Goal: Ask a question: Ask a question

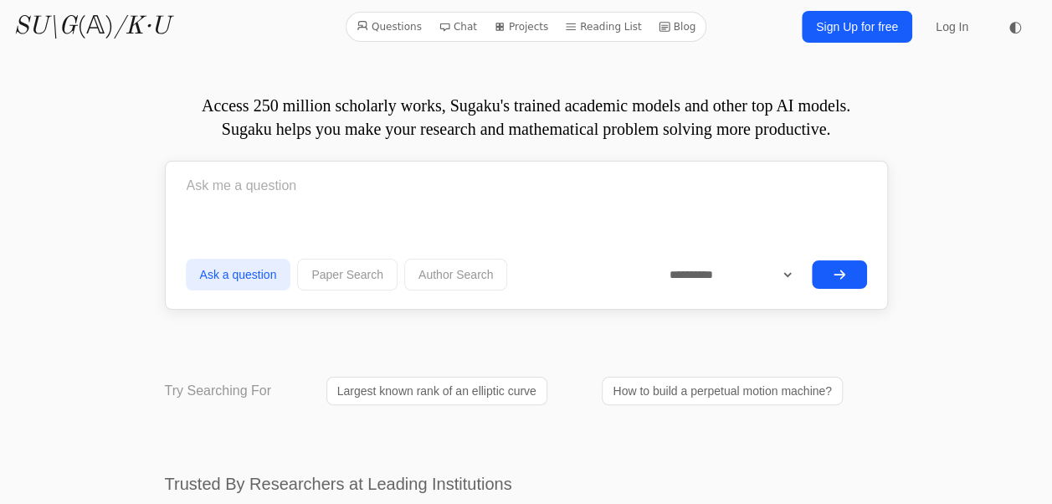
select select "******"
click at [655, 260] on select "**********" at bounding box center [725, 274] width 140 height 28
click at [390, 181] on input "text" at bounding box center [526, 186] width 681 height 42
type input "P"
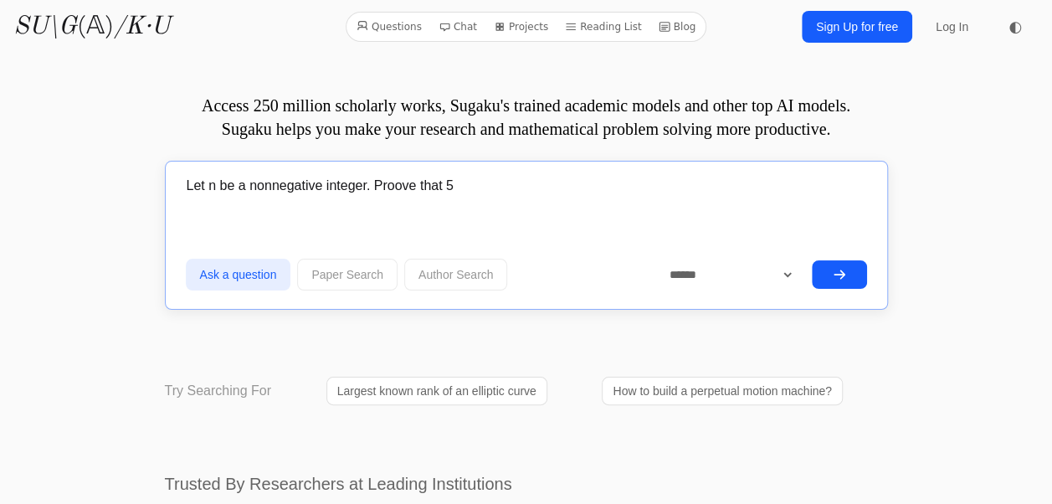
type input "Let n be a nonnegative integer. Proove that 5"
click at [502, 181] on input "Let n be a nonnegative integer. Proove that 5" at bounding box center [526, 186] width 681 height 42
click at [552, 184] on input "Let n be a nonnegative integer. Proove that 5^(2n+3)+3^" at bounding box center [526, 186] width 681 height 42
type input "Let n be a nonnegative integer. Proove that 5^(2n+3)+3^(n+3)*2^n is never prime."
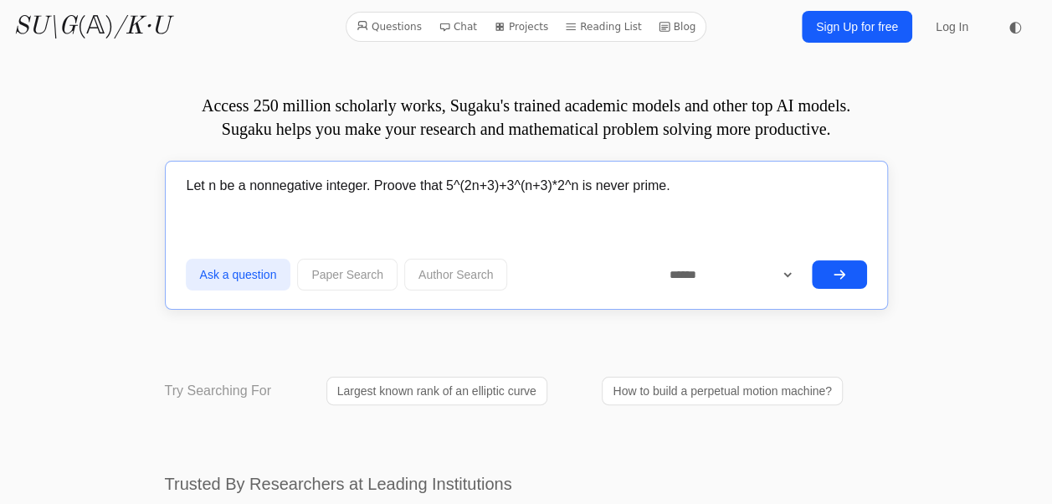
click at [812, 260] on button "submit" at bounding box center [839, 274] width 55 height 28
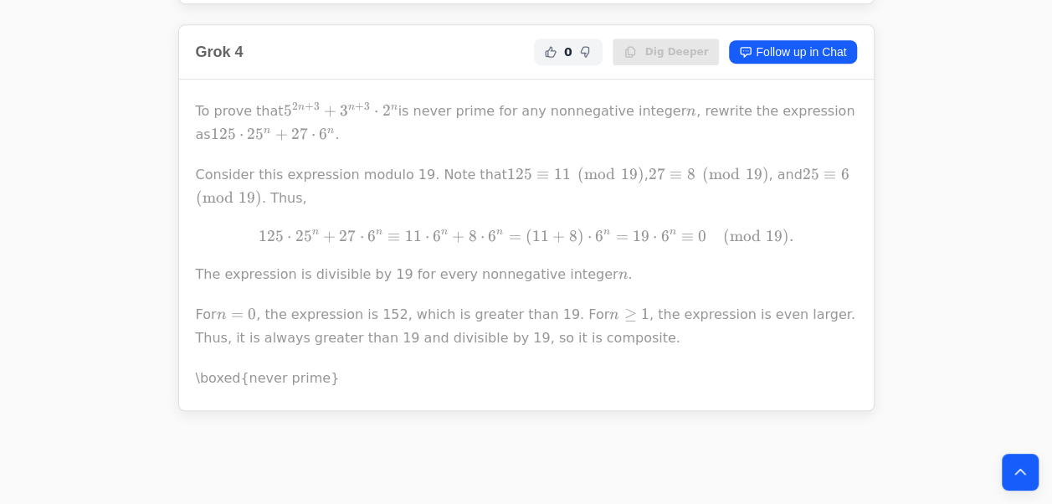
scroll to position [469, 0]
click at [403, 338] on p "For n = 0 n = 0 n = 0 , the expression is 152, which is greater than 19. For n …" at bounding box center [526, 325] width 661 height 47
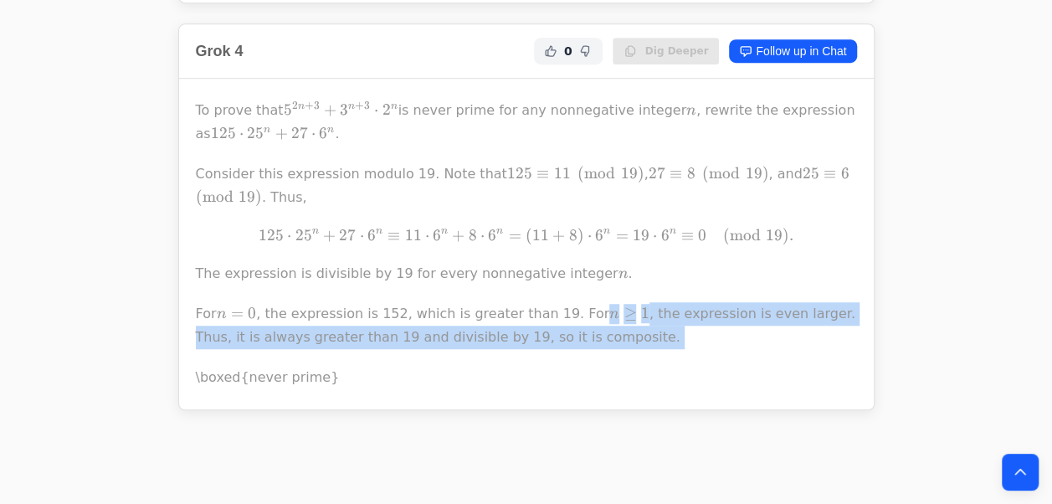
click at [403, 338] on p "For n = 0 n = 0 n = 0 , the expression is 152, which is greater than 19. For n …" at bounding box center [526, 325] width 661 height 47
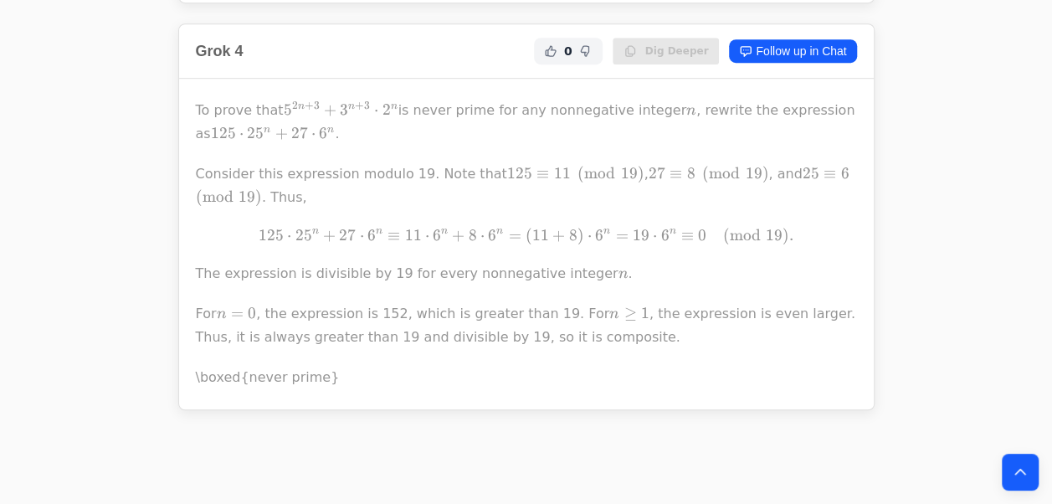
drag, startPoint x: 403, startPoint y: 338, endPoint x: 328, endPoint y: 316, distance: 78.6
click at [328, 316] on p "For n = 0 n = 0 n = 0 , the expression is 152, which is greater than 19. For n …" at bounding box center [526, 325] width 661 height 47
drag, startPoint x: 328, startPoint y: 316, endPoint x: 394, endPoint y: 326, distance: 66.9
click at [394, 326] on p "For n = 0 n = 0 n = 0 , the expression is 152, which is greater than 19. For n …" at bounding box center [526, 325] width 661 height 47
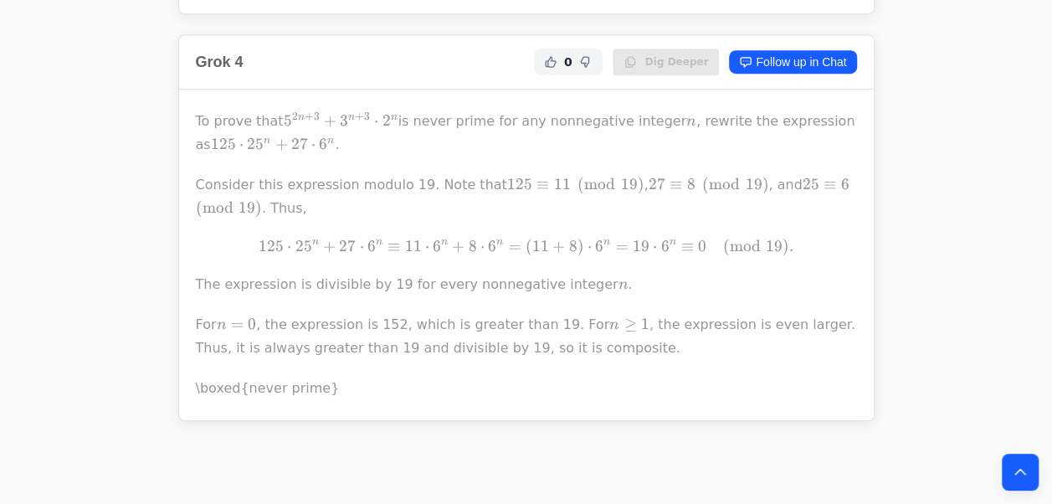
scroll to position [459, 0]
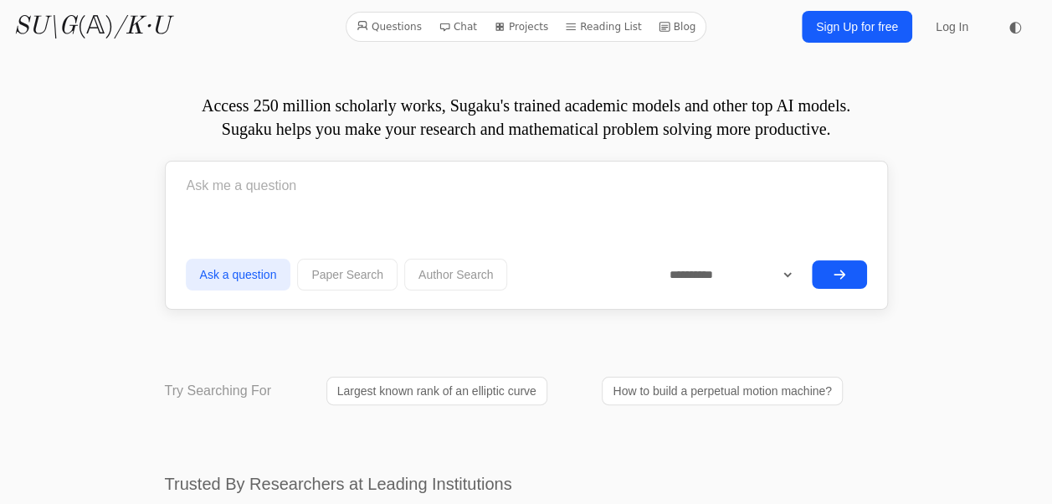
click at [343, 221] on form "**********" at bounding box center [526, 230] width 681 height 131
click at [474, 194] on input "text" at bounding box center [526, 186] width 681 height 42
click at [773, 281] on select "**********" at bounding box center [725, 274] width 140 height 28
select select "******"
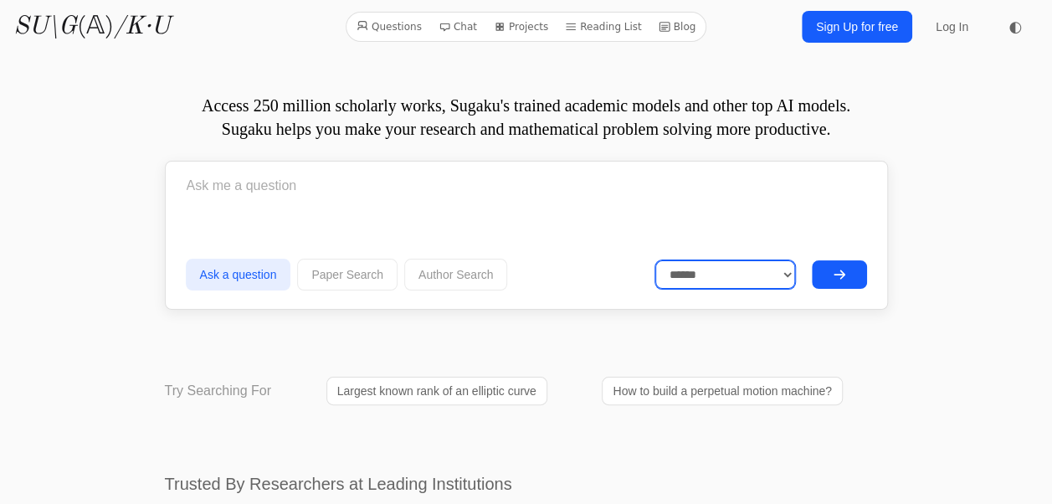
click at [655, 260] on select "**********" at bounding box center [725, 274] width 140 height 28
click at [629, 204] on input "text" at bounding box center [526, 186] width 681 height 42
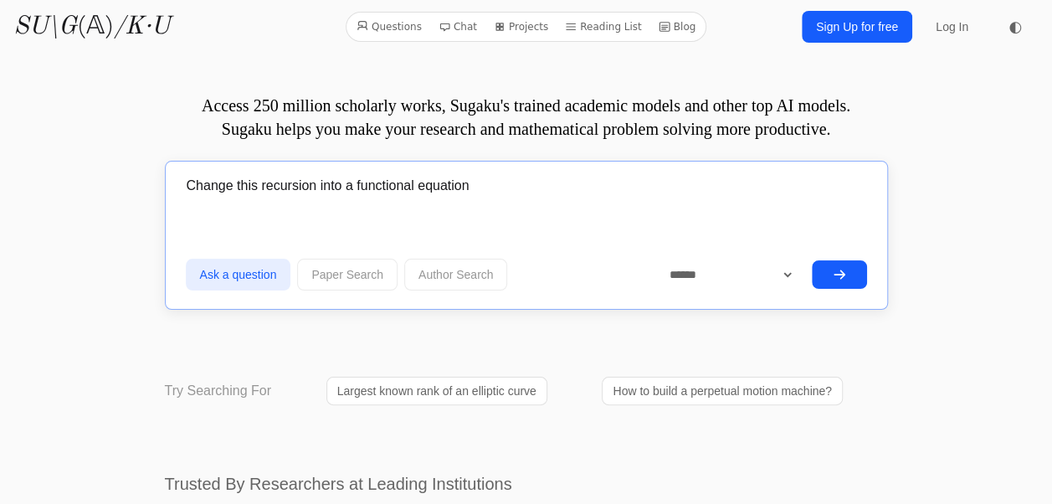
paste input "an+1 = 1 2 ( 3an + √5(a2n + 4)"
click at [528, 184] on input "Change this recursion into a functional equation an+1 = 1 2 ( 3an + √5(a2n + 4)" at bounding box center [526, 186] width 681 height 42
click at [619, 187] on input "Change this recursion into a functional equation an+1 = 1/2*( 3an + √5(a2n + 4)" at bounding box center [526, 186] width 681 height 42
type input "Change this recursion into a functional equation an+1 = 1/2*( 3an + √5(a2n + 4)"
click at [619, 187] on input "Change this recursion into a functional equation an+1 = 1/2*( 3an + √5(a2n + 4)" at bounding box center [526, 186] width 681 height 42
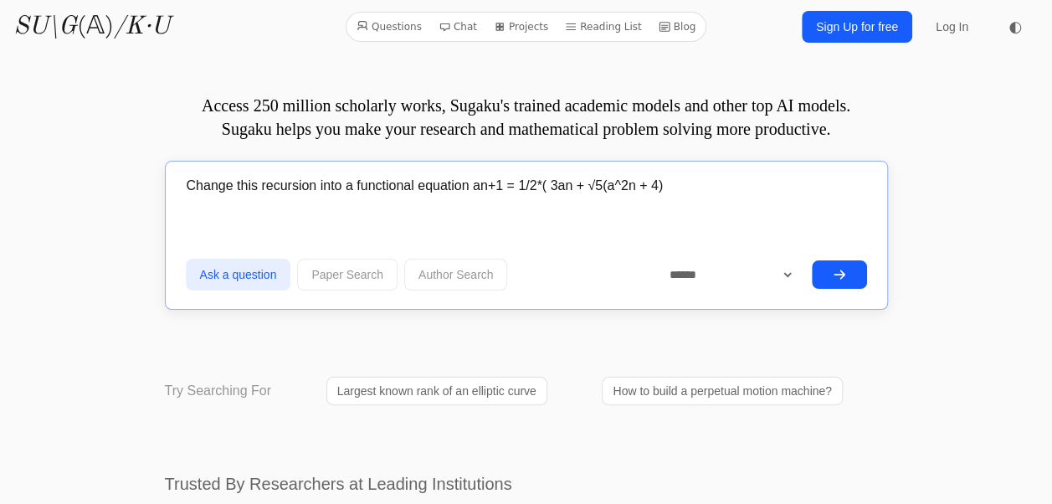
click at [613, 189] on input "Change this recursion into a functional equation an+1 = 1/2*( 3an + √5(a^2n + 4)" at bounding box center [526, 186] width 681 height 42
click at [643, 188] on input "Change this recursion into a functional equation an+1 = 1/2*( 3an + √5(an^2n + …" at bounding box center [526, 186] width 681 height 42
click at [686, 194] on input "Change this recursion into a functional equation an+1 = 1/2*( 3an + √5(an^2 + 4)" at bounding box center [526, 186] width 681 height 42
click at [475, 190] on input "Change this recursion into a functional equation an+1 = 1/2*( 3an + √5(an^2 + 4)" at bounding box center [526, 186] width 681 height 42
click at [745, 194] on input "Change this recursion into a functional equation an+1 = 1/2*( 3an + √5(an^2 + 4)" at bounding box center [526, 186] width 681 height 42
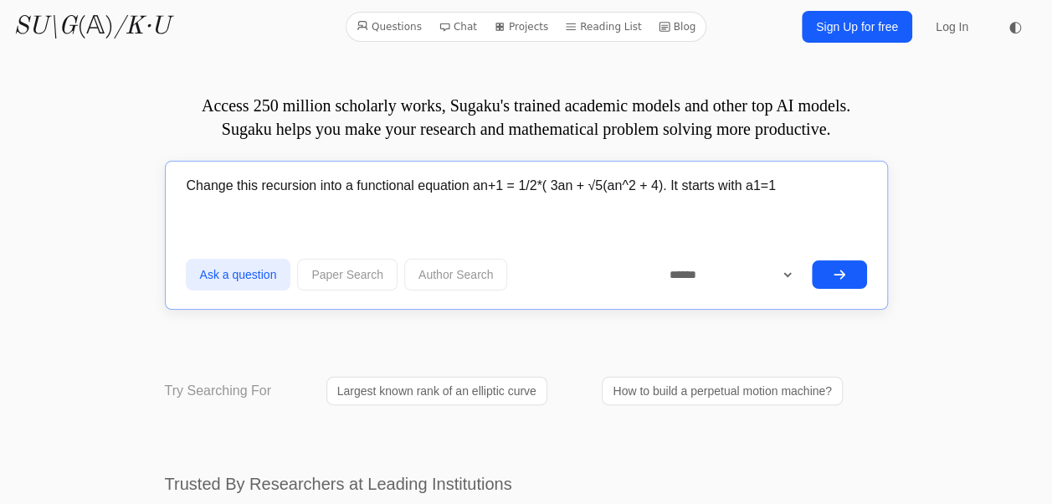
type input "Change this recursion into a functional equation an+1 = 1/2*( 3an + √5(an^2 + 4…"
click at [812, 260] on button "submit" at bounding box center [839, 274] width 55 height 28
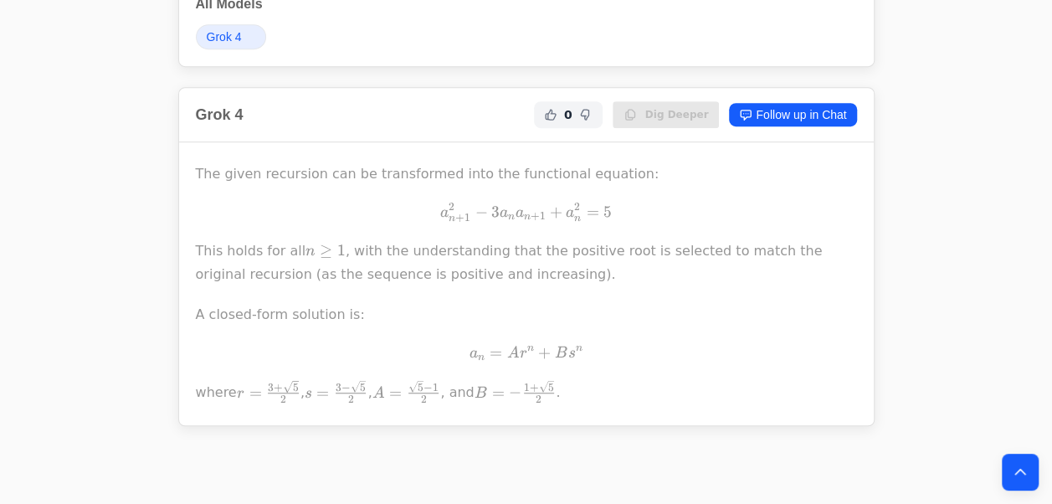
scroll to position [494, 0]
